Goal: Navigation & Orientation: Find specific page/section

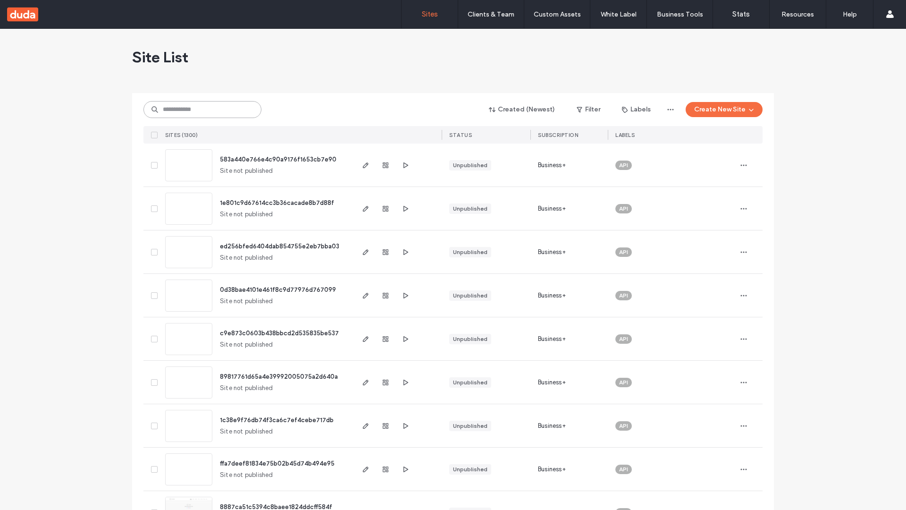
click at [203, 110] on input at bounding box center [202, 109] width 118 height 17
type input "**********"
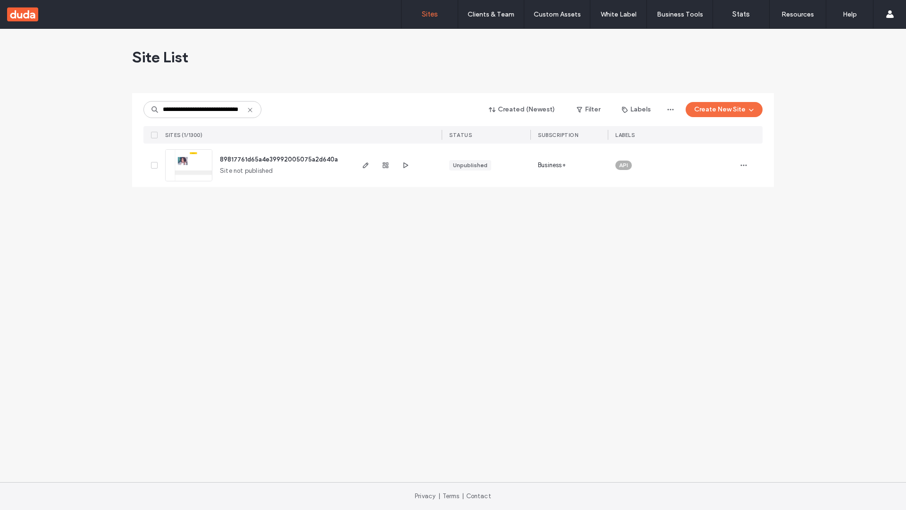
click at [279, 159] on span "89817761d65a4e39992005075a2d640a" at bounding box center [279, 159] width 118 height 7
